Goal: Information Seeking & Learning: Learn about a topic

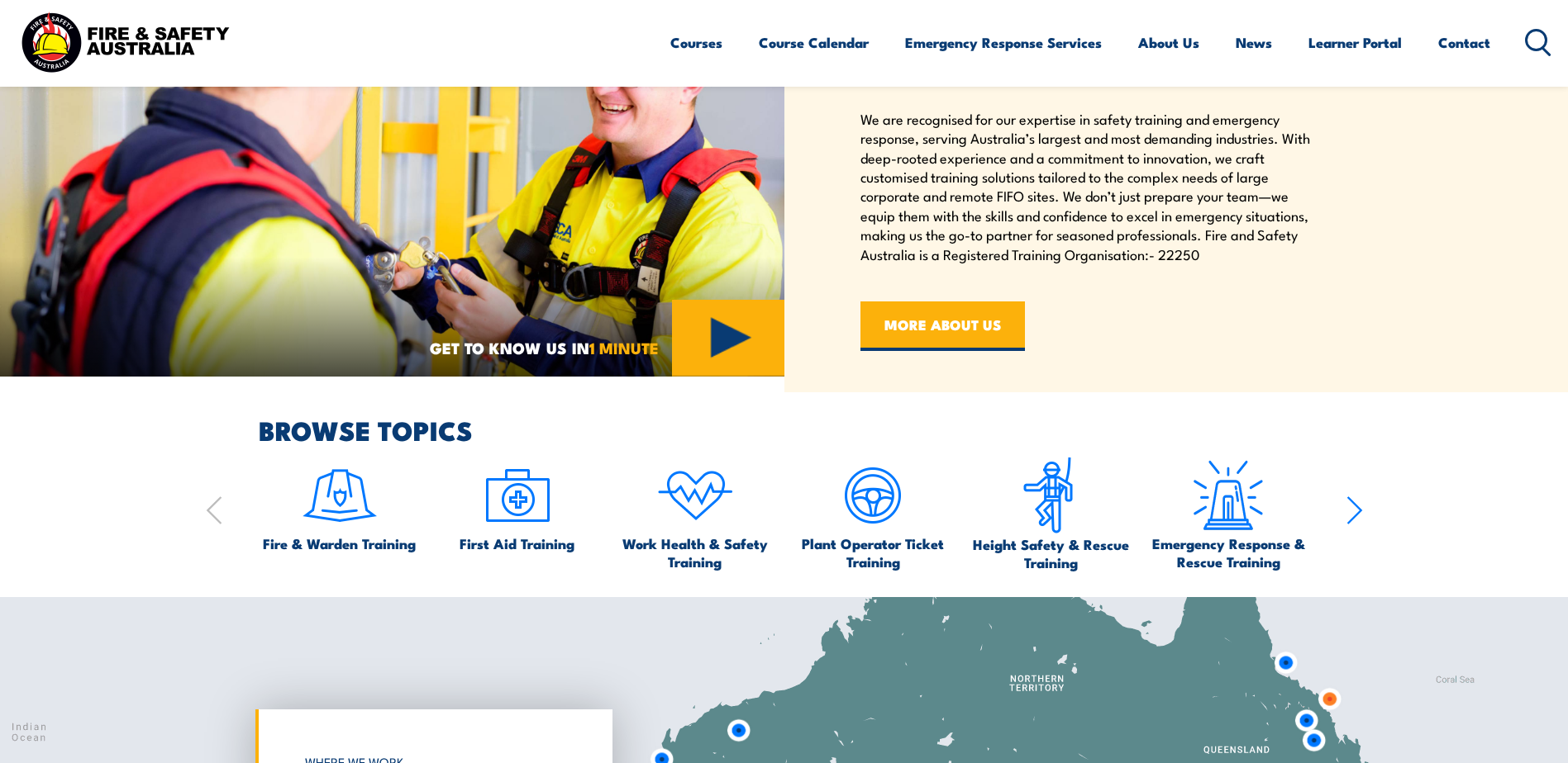
scroll to position [827, 0]
click at [1348, 512] on icon "button" at bounding box center [1355, 509] width 17 height 33
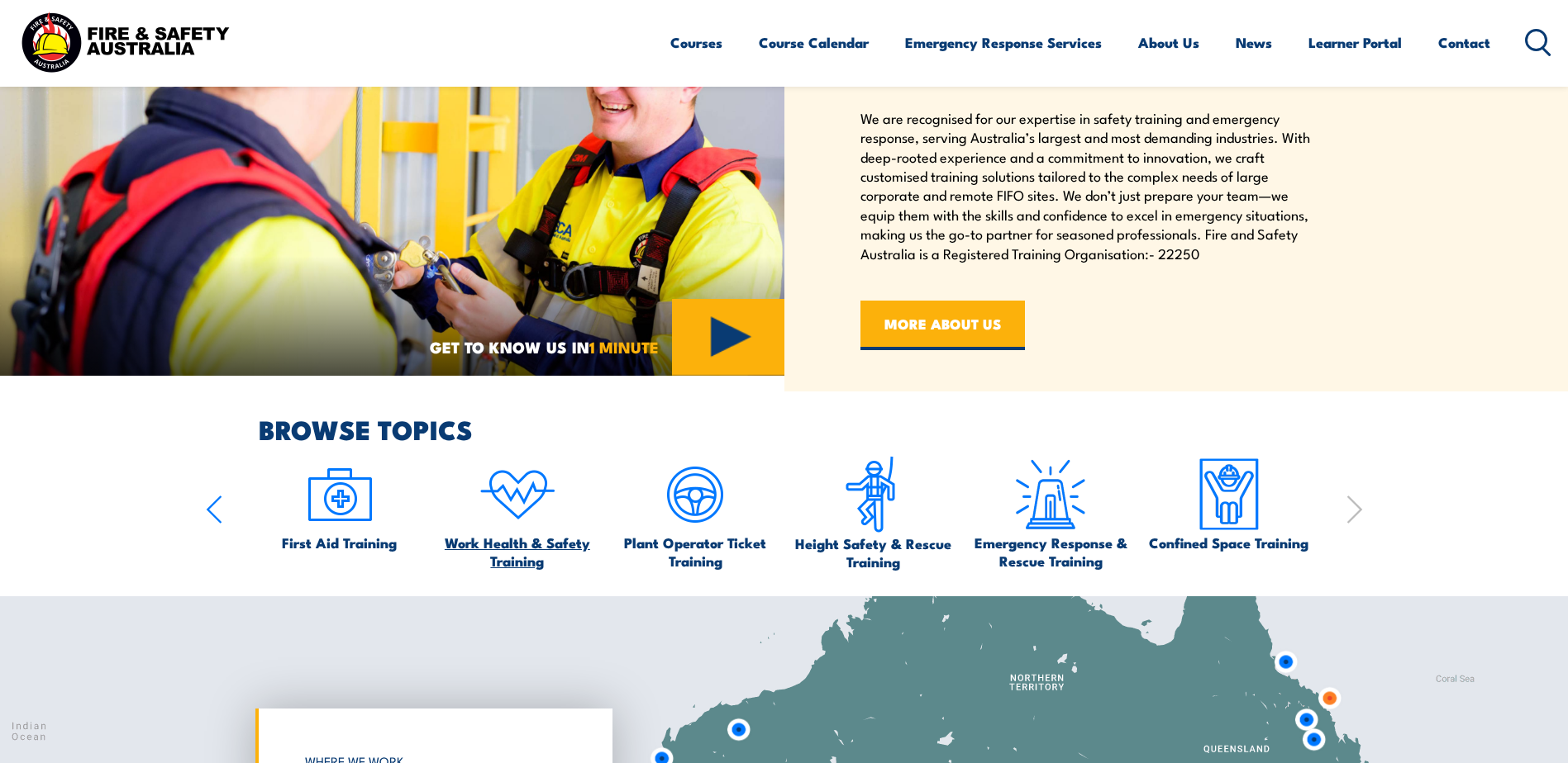
click at [500, 521] on img at bounding box center [518, 495] width 78 height 78
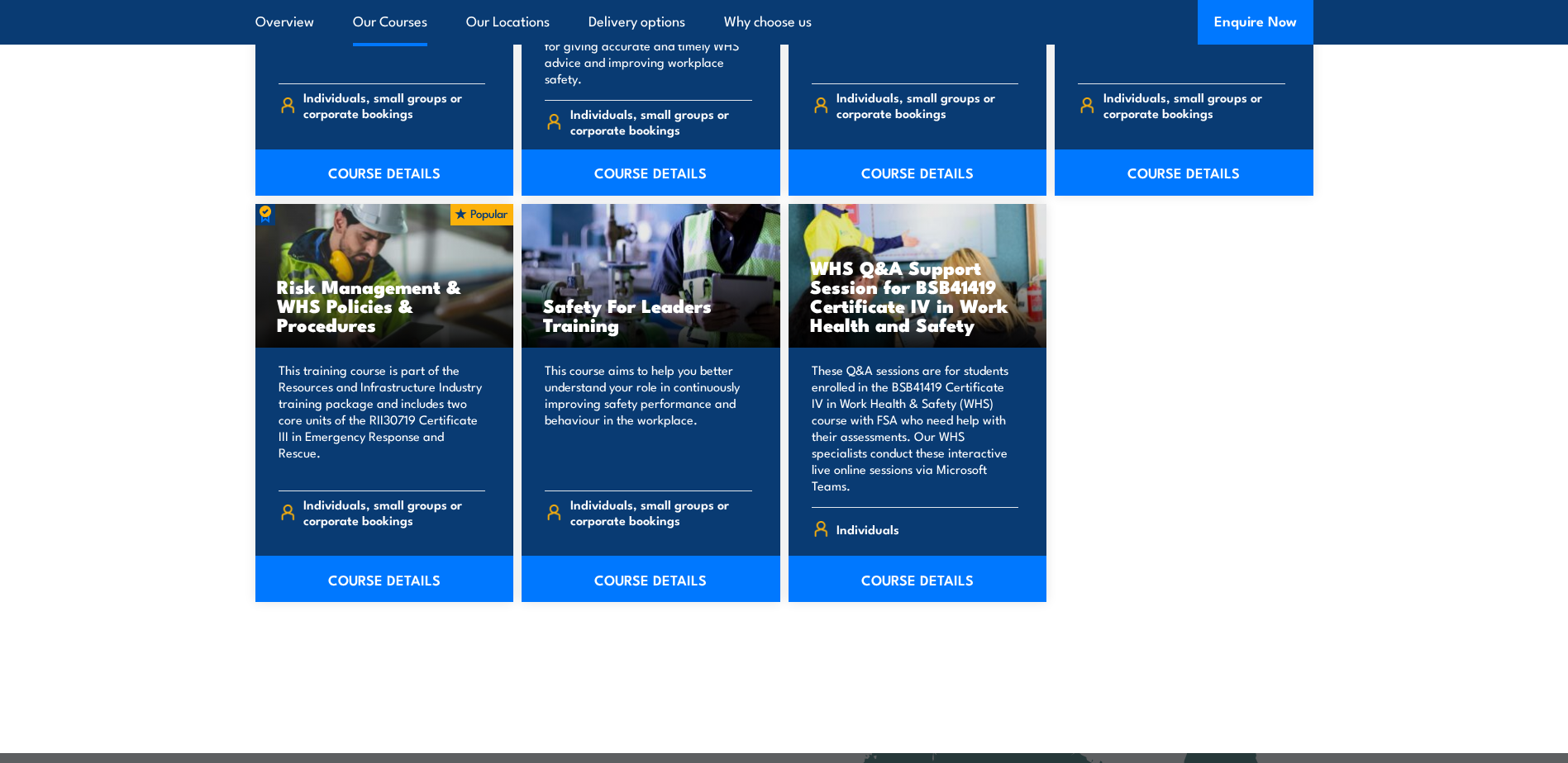
scroll to position [1239, 0]
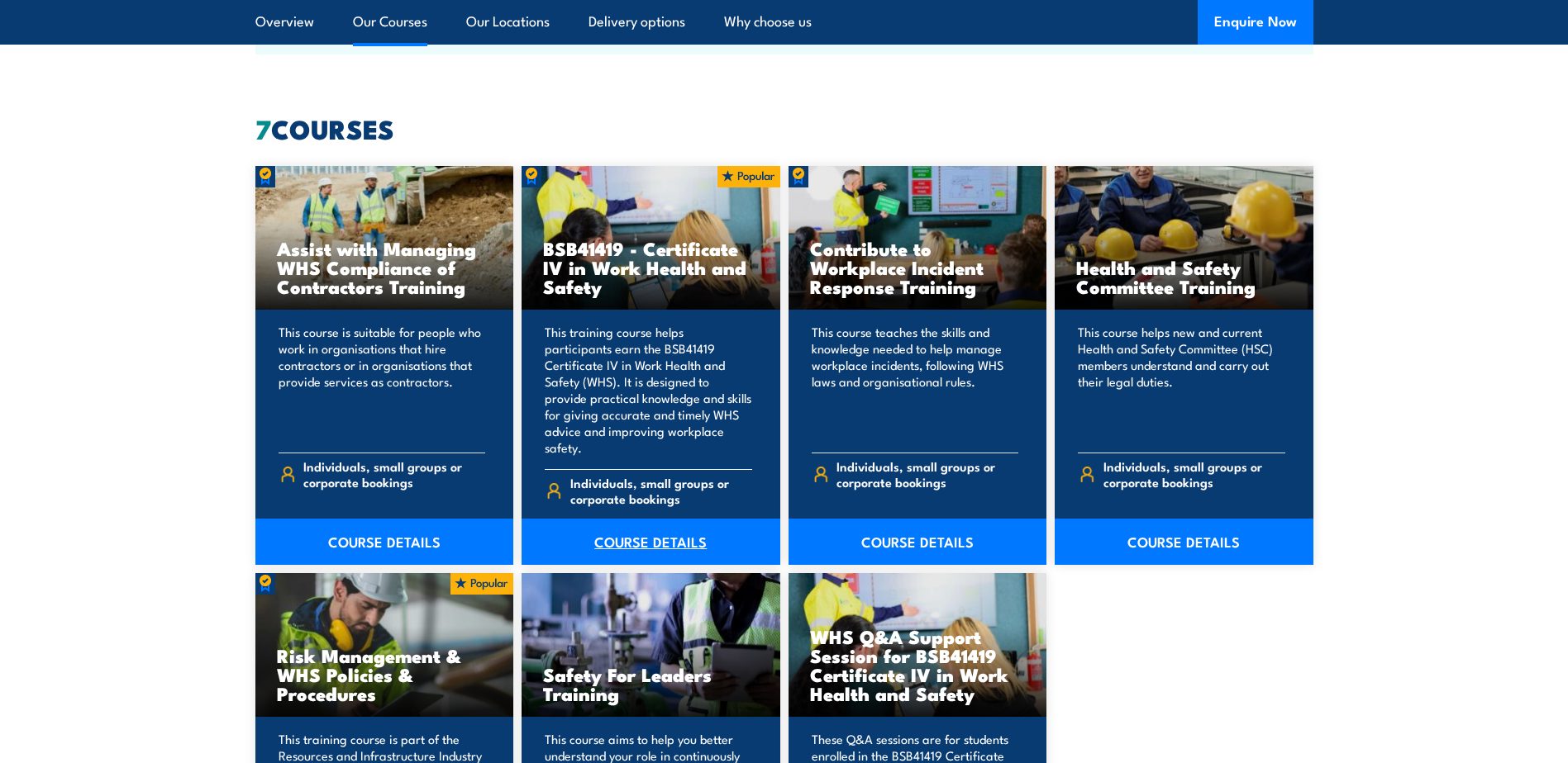
click at [686, 529] on link "COURSE DETAILS" at bounding box center [651, 542] width 258 height 47
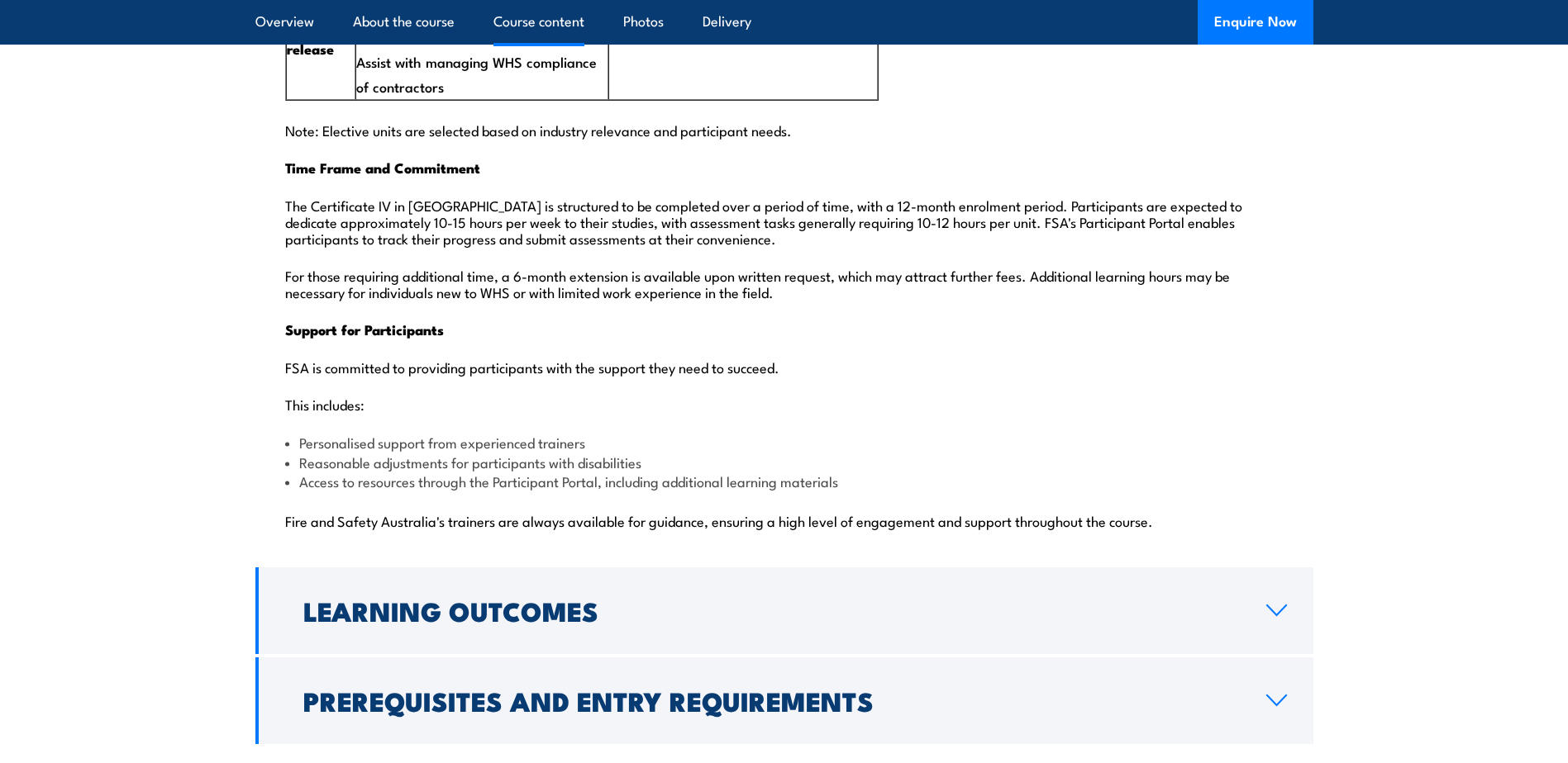
scroll to position [4214, 0]
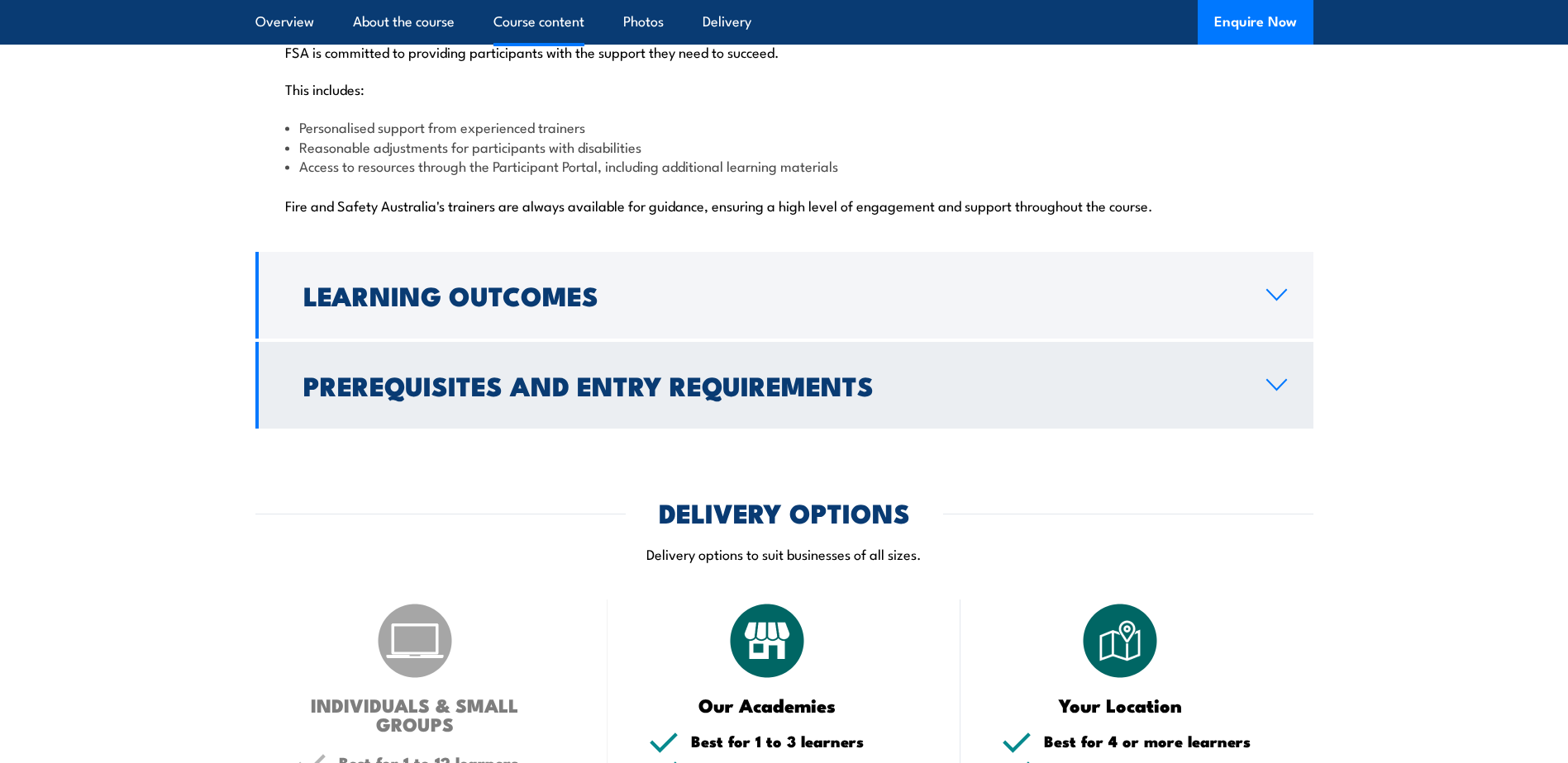
click at [1094, 358] on link "Prerequisites and Entry Requirements" at bounding box center [784, 385] width 1058 height 86
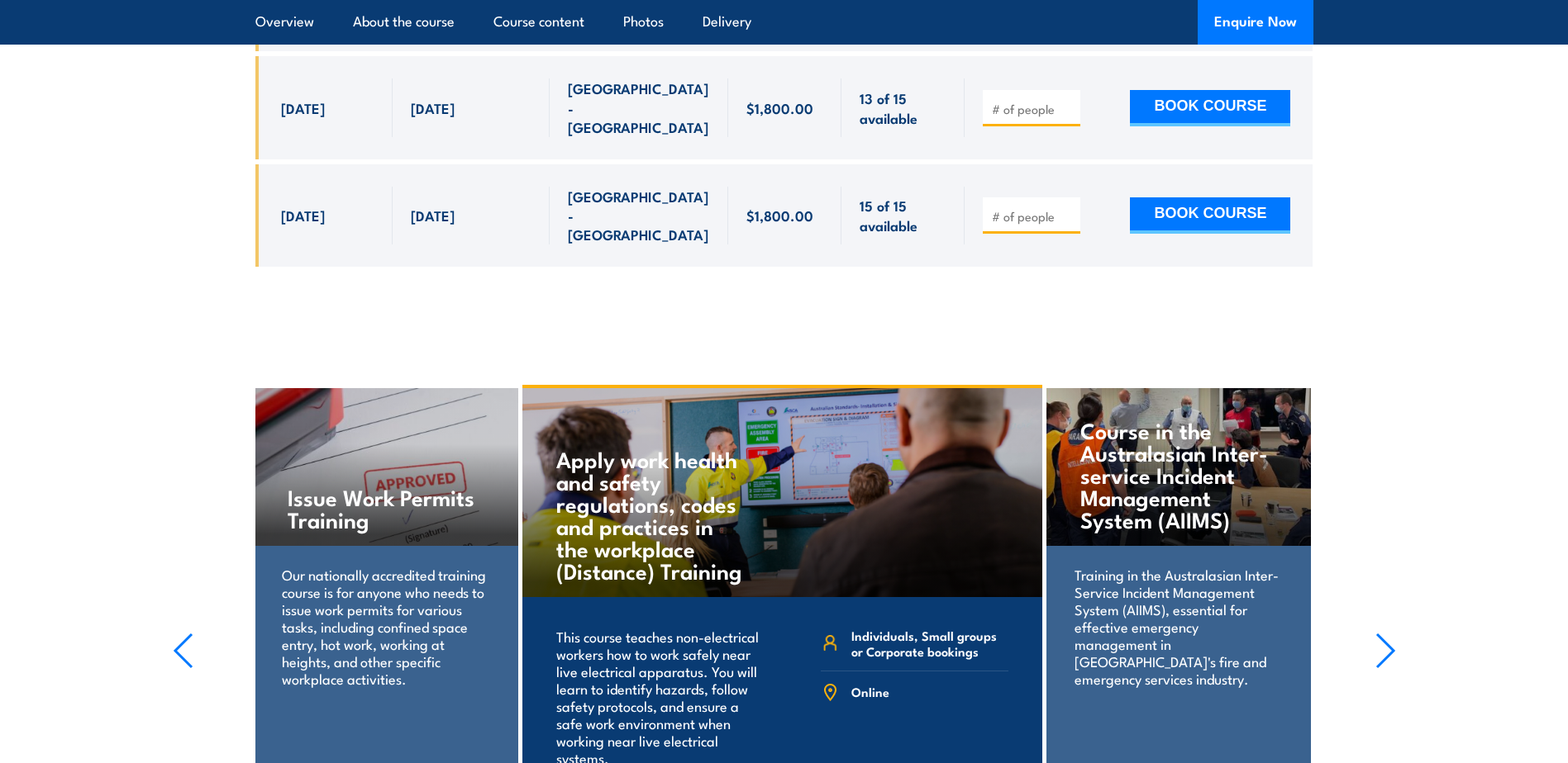
scroll to position [3989, 0]
